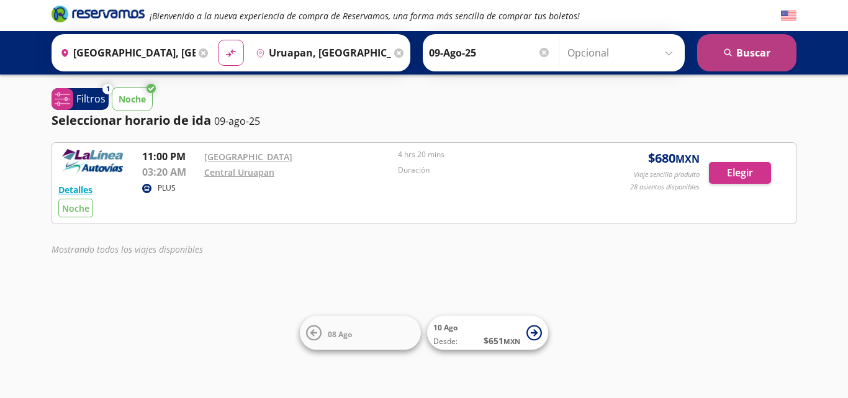
click at [746, 48] on button "search [GEOGRAPHIC_DATA]" at bounding box center [746, 52] width 99 height 37
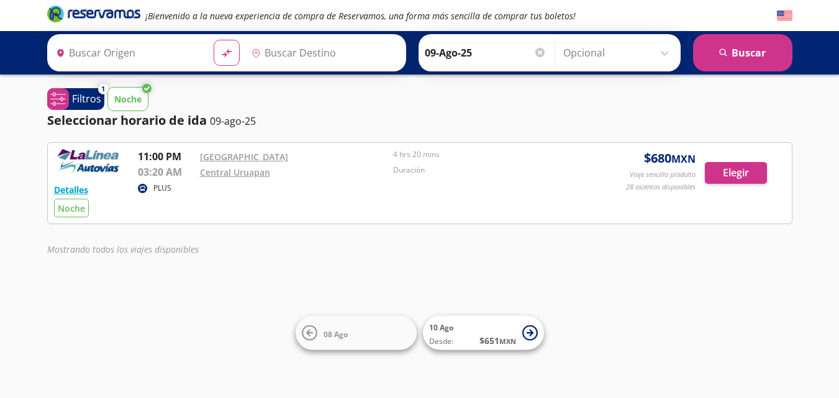
type input "[GEOGRAPHIC_DATA], [GEOGRAPHIC_DATA]"
type input "Uruapan, Michoacán"
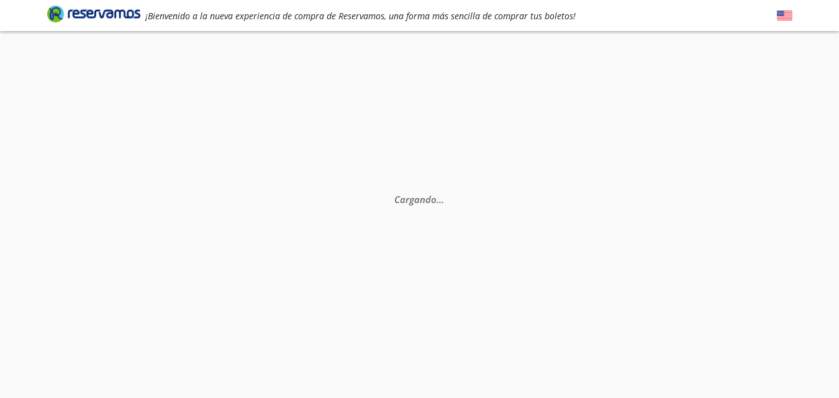
scroll to position [81, 0]
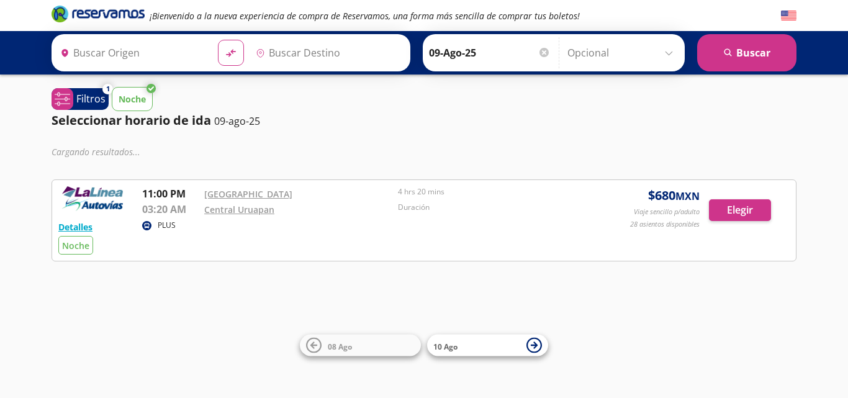
type input "[GEOGRAPHIC_DATA], [GEOGRAPHIC_DATA]"
type input "Uruapan, Michoacán"
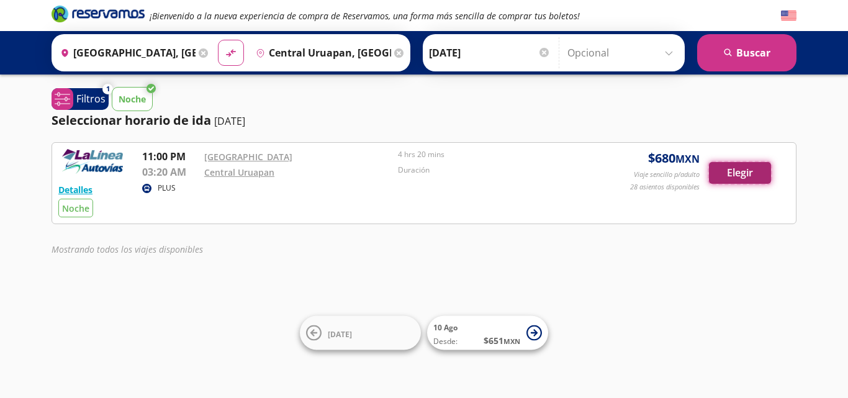
click at [759, 169] on button "Elegir" at bounding box center [740, 173] width 62 height 22
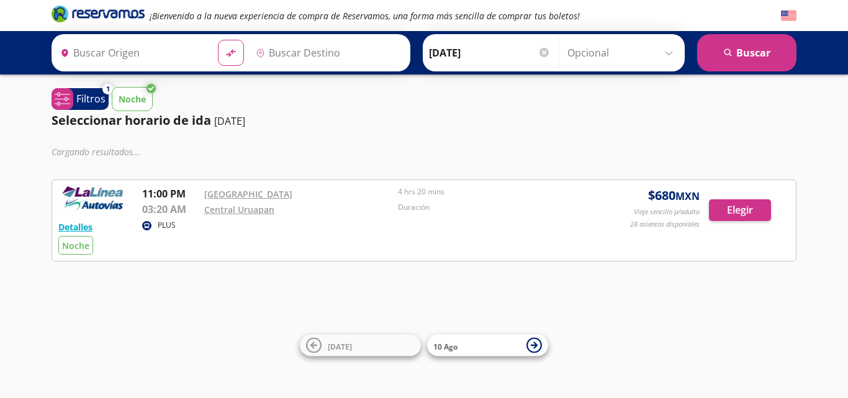
type input "[GEOGRAPHIC_DATA], [GEOGRAPHIC_DATA]"
type input "Central Uruapan, [GEOGRAPHIC_DATA]"
click at [132, 105] on p "Noche" at bounding box center [132, 98] width 27 height 13
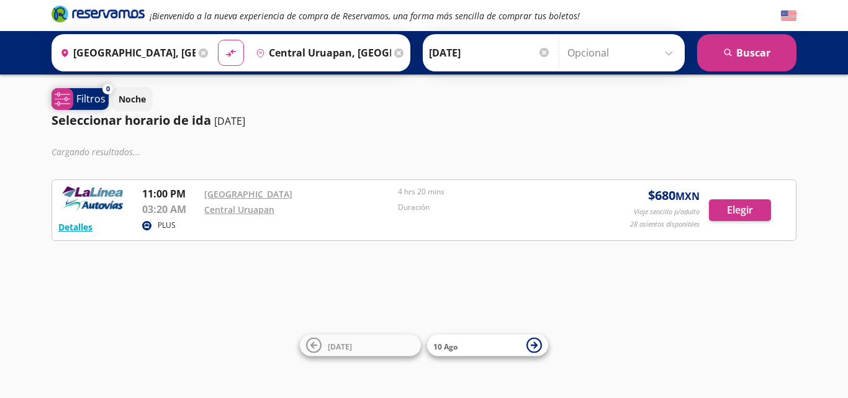
click at [98, 99] on p "Filtros" at bounding box center [90, 98] width 29 height 15
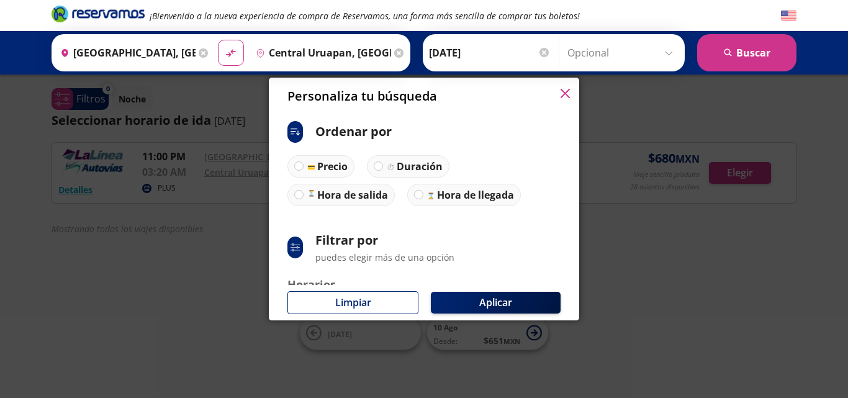
click at [565, 94] on icon "button" at bounding box center [565, 93] width 9 height 9
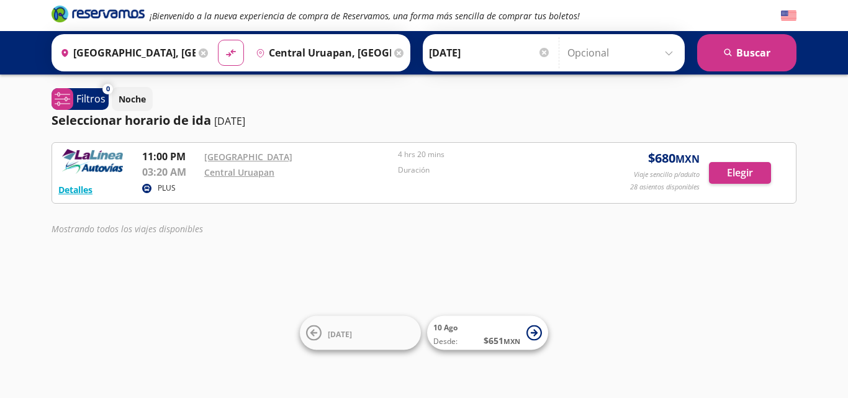
click at [450, 49] on input "[DATE]" at bounding box center [490, 52] width 122 height 31
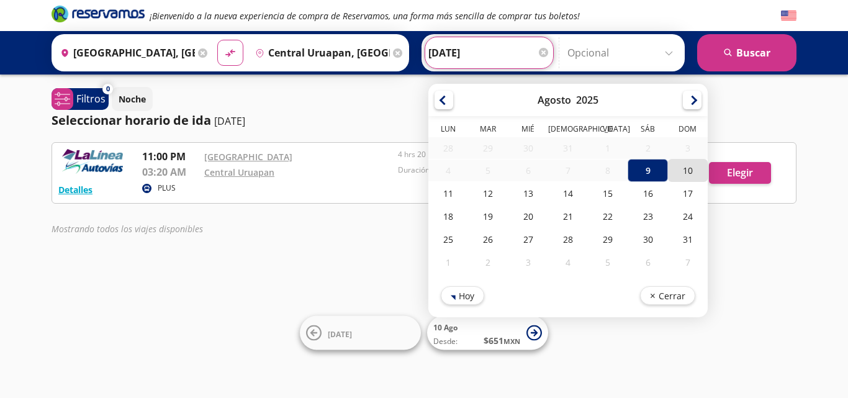
click at [685, 167] on div "10" at bounding box center [688, 170] width 40 height 23
type input "10-Ago-25"
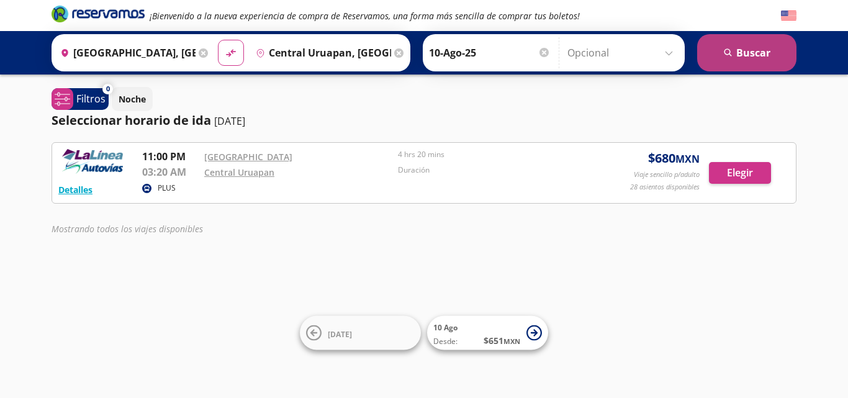
click at [758, 51] on button "search [GEOGRAPHIC_DATA]" at bounding box center [746, 52] width 99 height 37
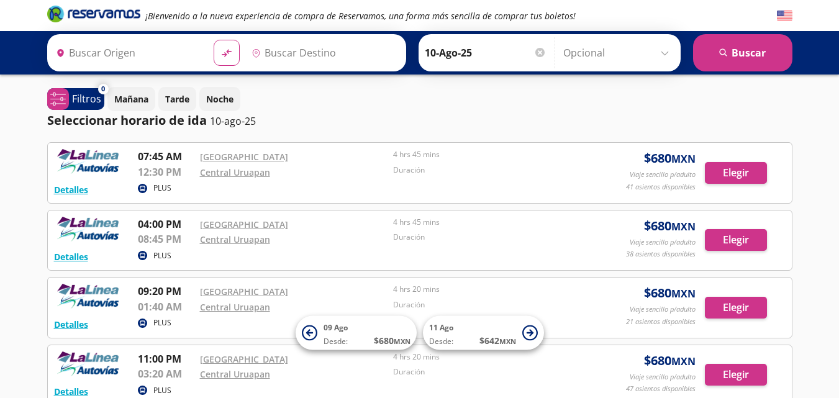
type input "[GEOGRAPHIC_DATA], [GEOGRAPHIC_DATA]"
type input "Central Uruapan, [GEOGRAPHIC_DATA]"
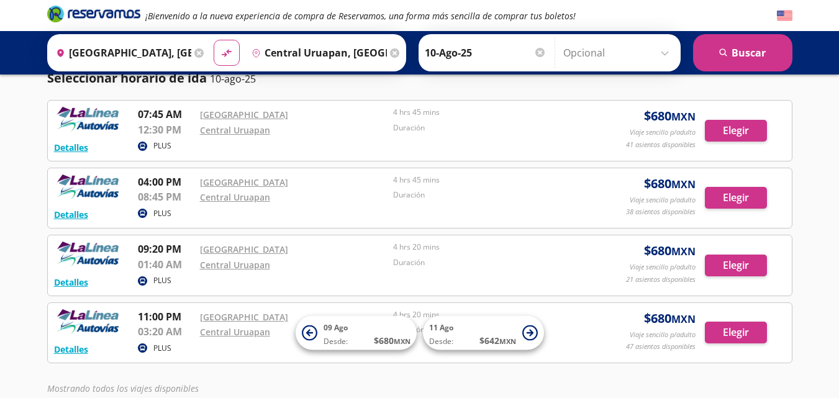
scroll to position [40, 0]
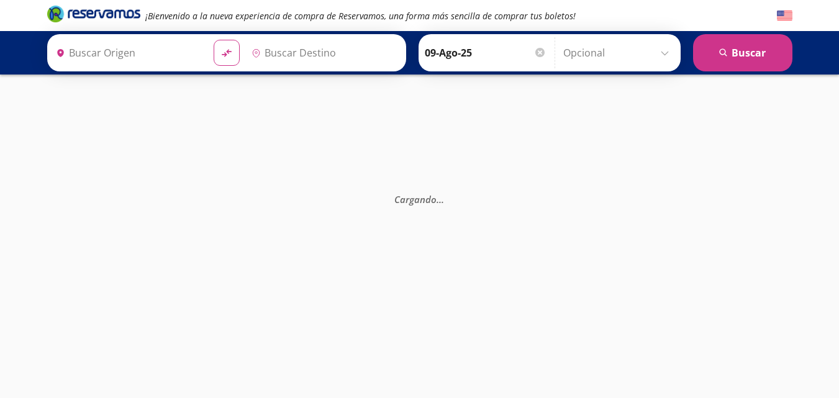
type input "Uruapan, Michoacán"
type input "[GEOGRAPHIC_DATA], [GEOGRAPHIC_DATA]"
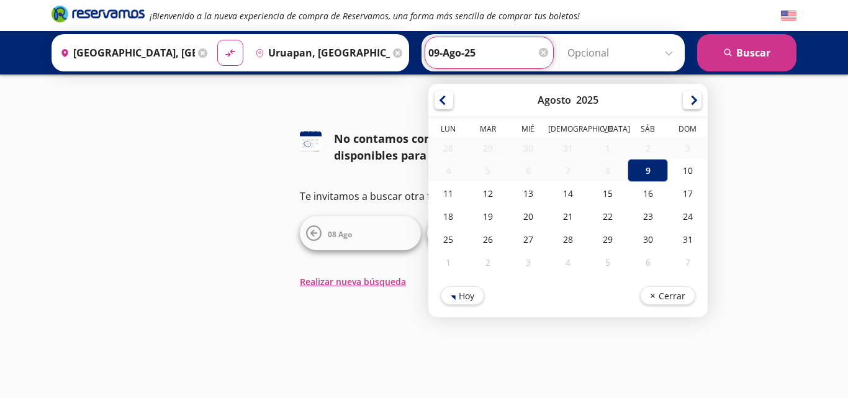
click at [482, 55] on input "[DATE]" at bounding box center [489, 52] width 122 height 31
click at [678, 166] on div "10" at bounding box center [688, 170] width 40 height 23
type input "10-Ago-25"
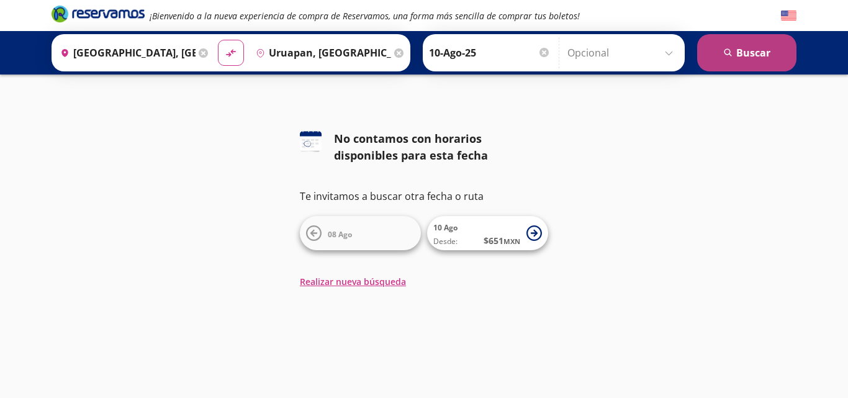
click at [739, 64] on button "search [GEOGRAPHIC_DATA]" at bounding box center [746, 52] width 99 height 37
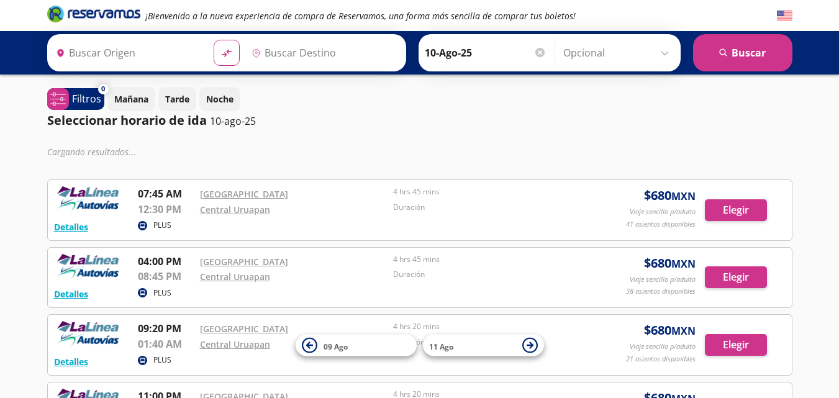
type input "[GEOGRAPHIC_DATA], [GEOGRAPHIC_DATA]"
type input "Uruapan, Michoacán"
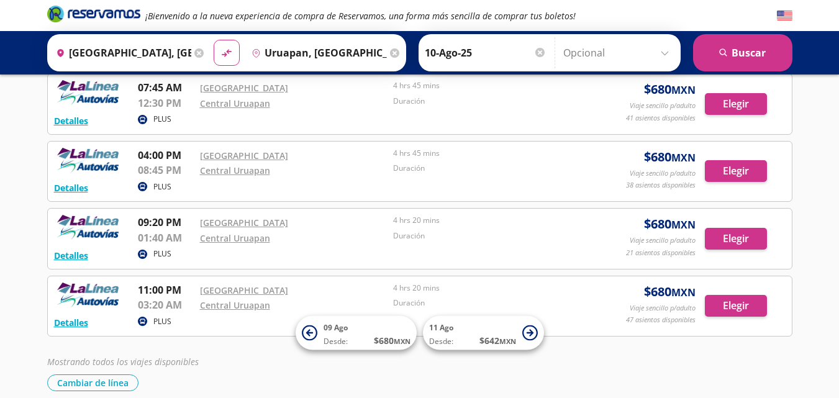
scroll to position [56, 0]
